Goal: Use online tool/utility: Utilize a website feature to perform a specific function

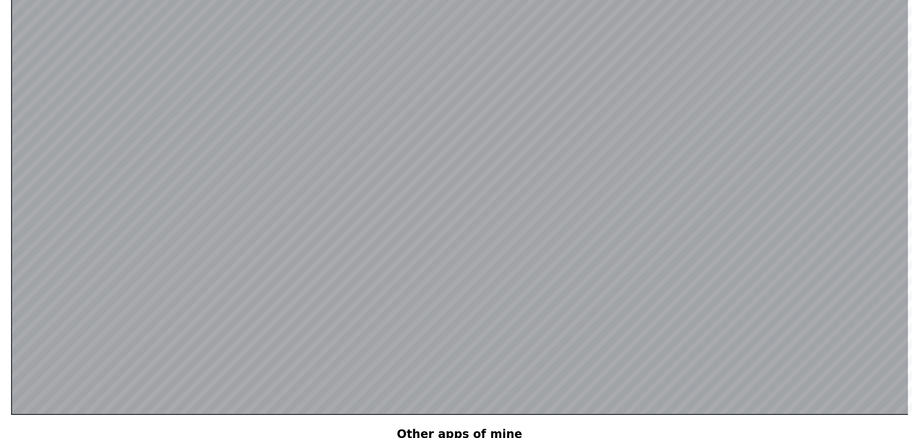
scroll to position [187, 0]
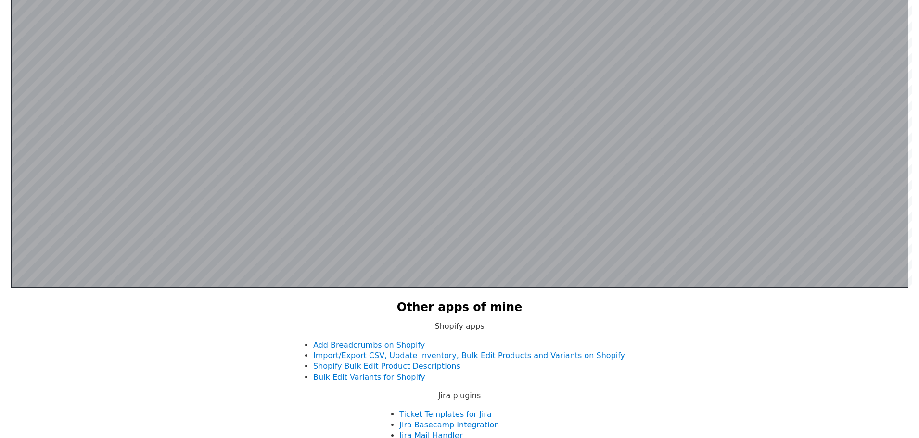
scroll to position [428, 0]
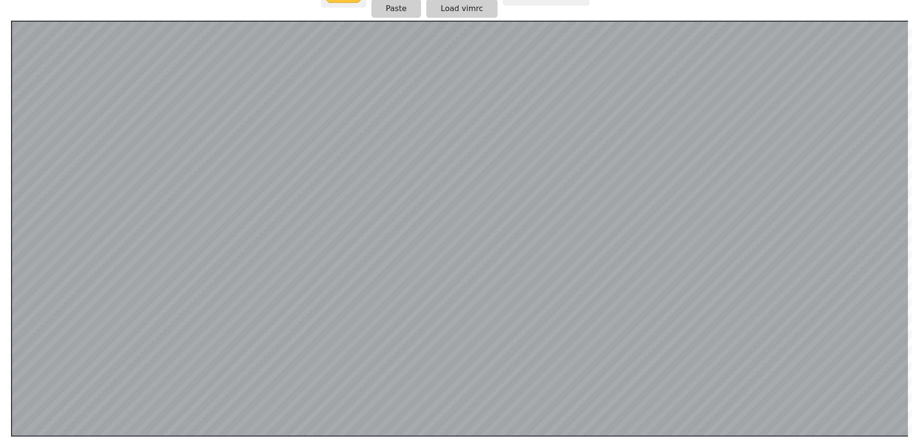
scroll to position [192, 0]
